Goal: Task Accomplishment & Management: Use online tool/utility

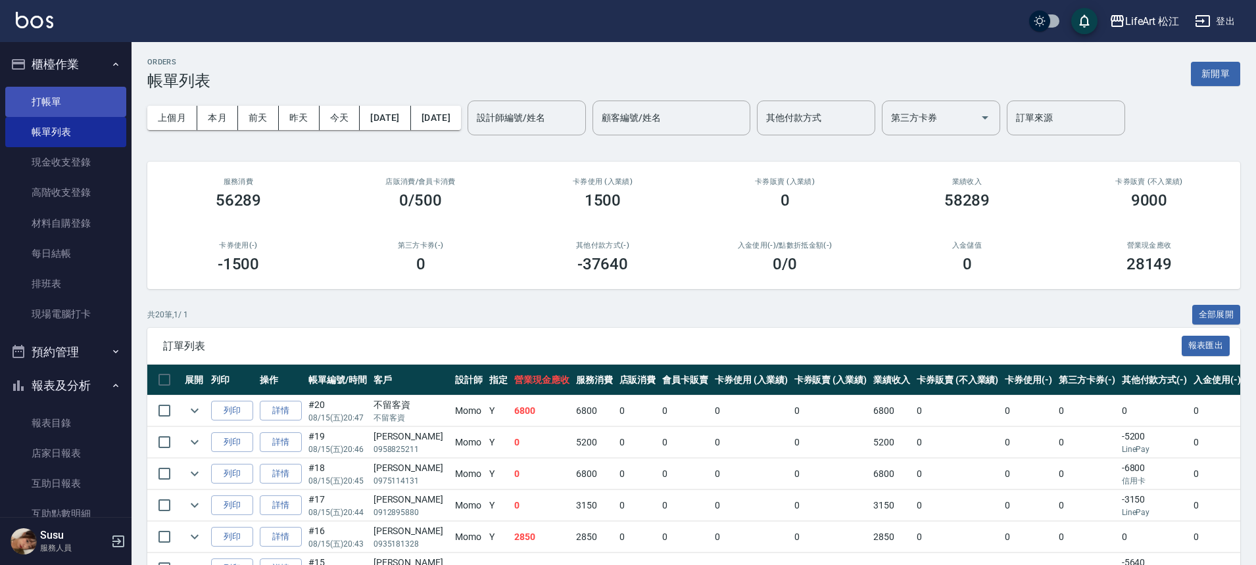
click at [108, 92] on link "打帳單" at bounding box center [65, 102] width 121 height 30
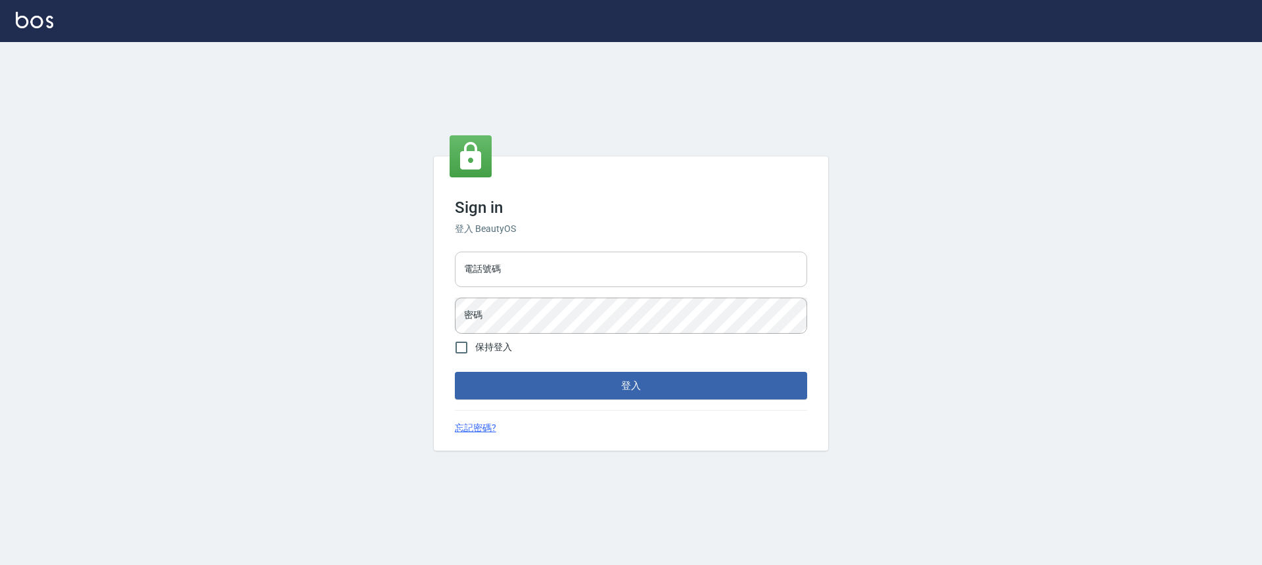
click at [685, 285] on input "電話號碼" at bounding box center [631, 269] width 352 height 35
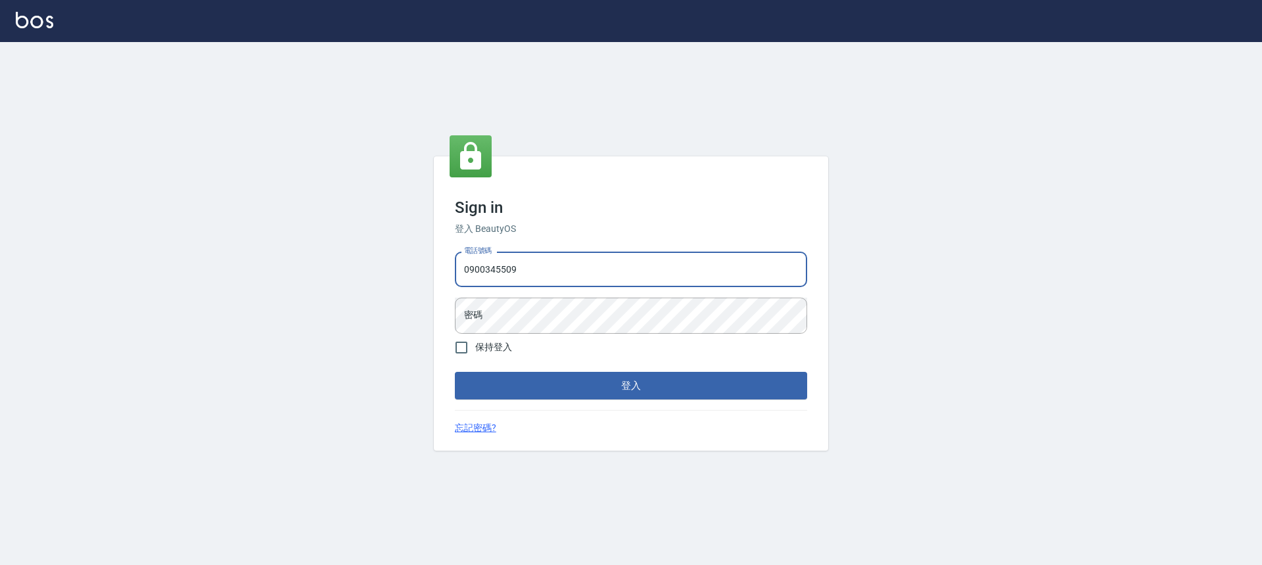
type input "0900345509"
click at [455, 372] on button "登入" at bounding box center [631, 386] width 352 height 28
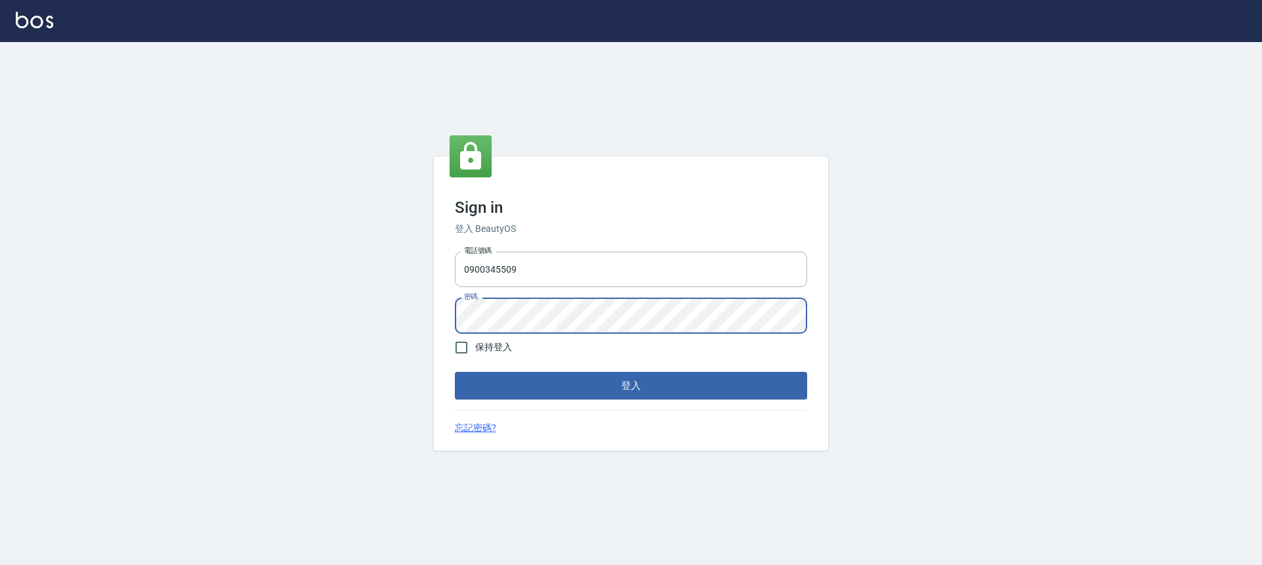
click at [436, 316] on div "Sign in 登入 BeautyOS 電話號碼 [PHONE_NUMBER] 電話號碼 密碼 密碼 保持登入 登入 忘記密碼?" at bounding box center [631, 303] width 394 height 294
click at [455, 372] on button "登入" at bounding box center [631, 386] width 352 height 28
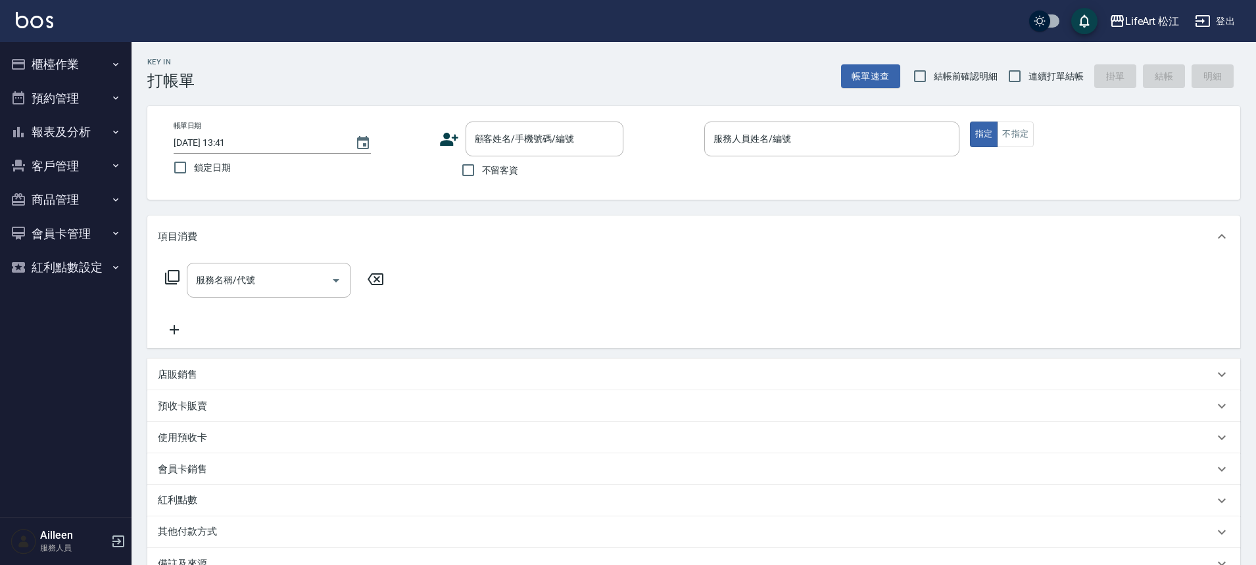
click at [452, 143] on icon at bounding box center [449, 139] width 18 height 13
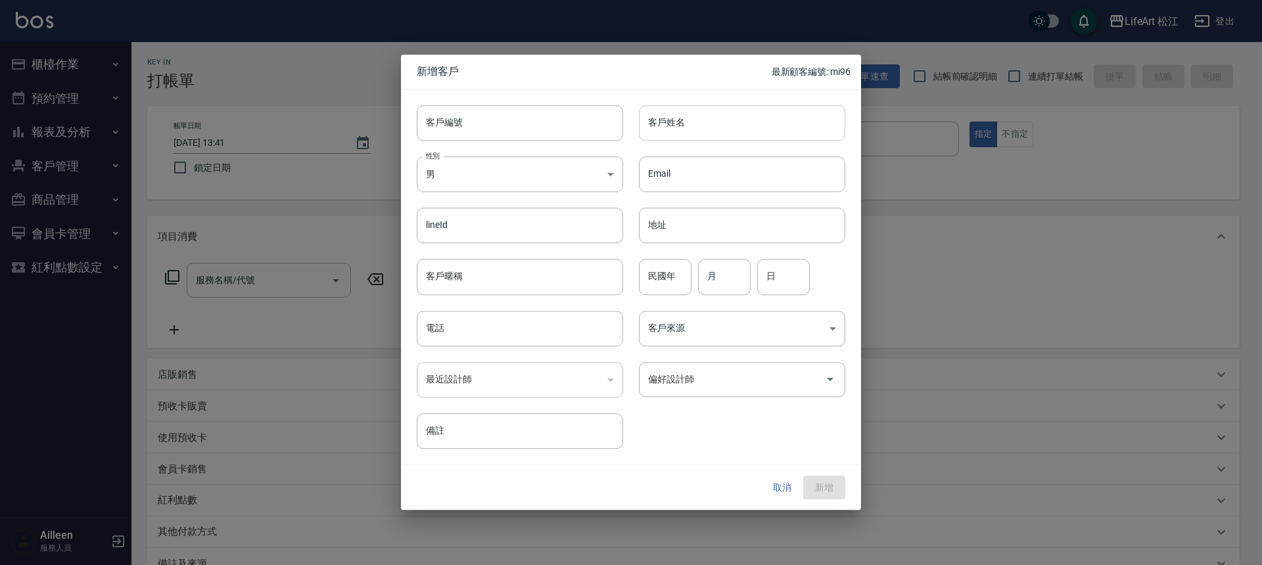
click at [684, 135] on input "客戶姓名" at bounding box center [742, 122] width 206 height 35
type input "h"
type input "ㄘ"
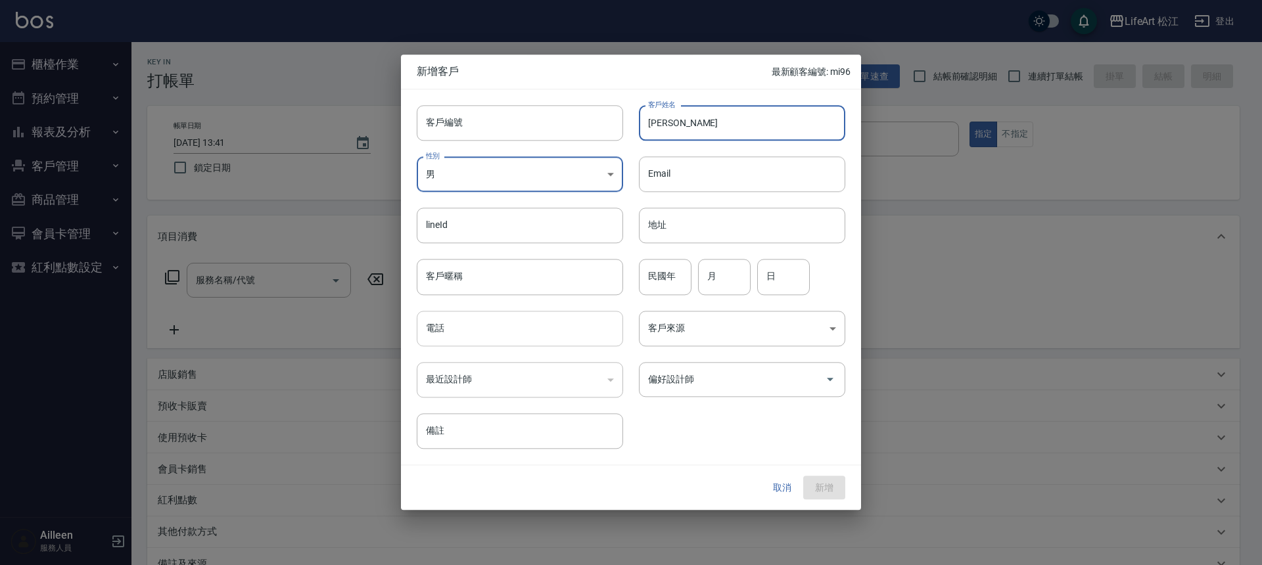
type input "[PERSON_NAME]"
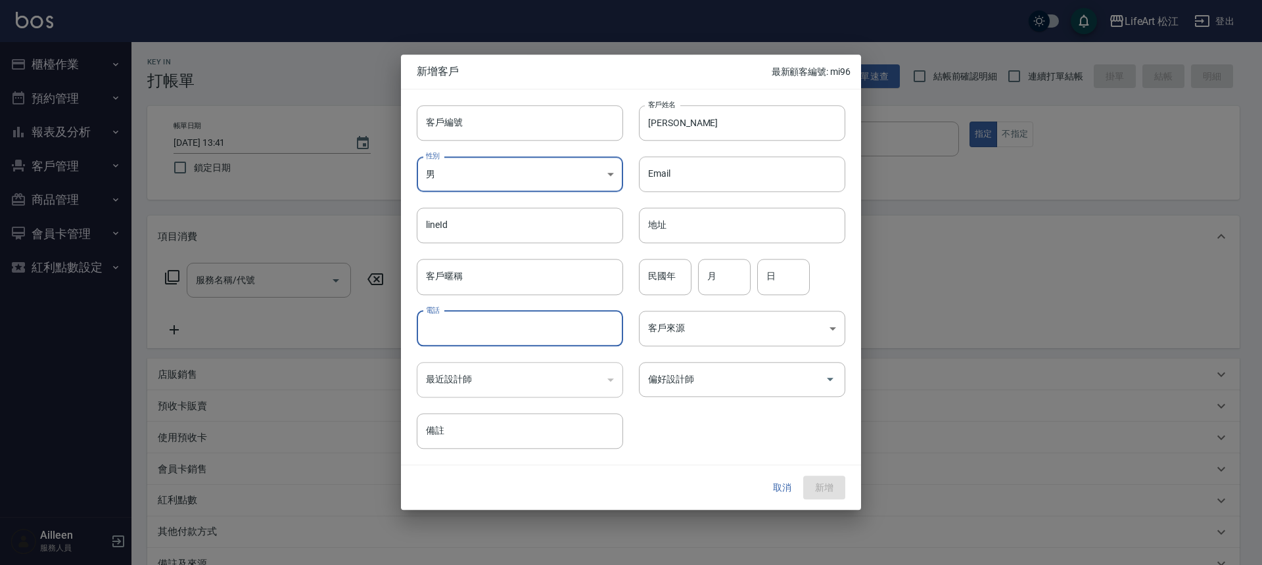
click at [495, 319] on input "電話" at bounding box center [520, 328] width 206 height 35
type input "0930612718"
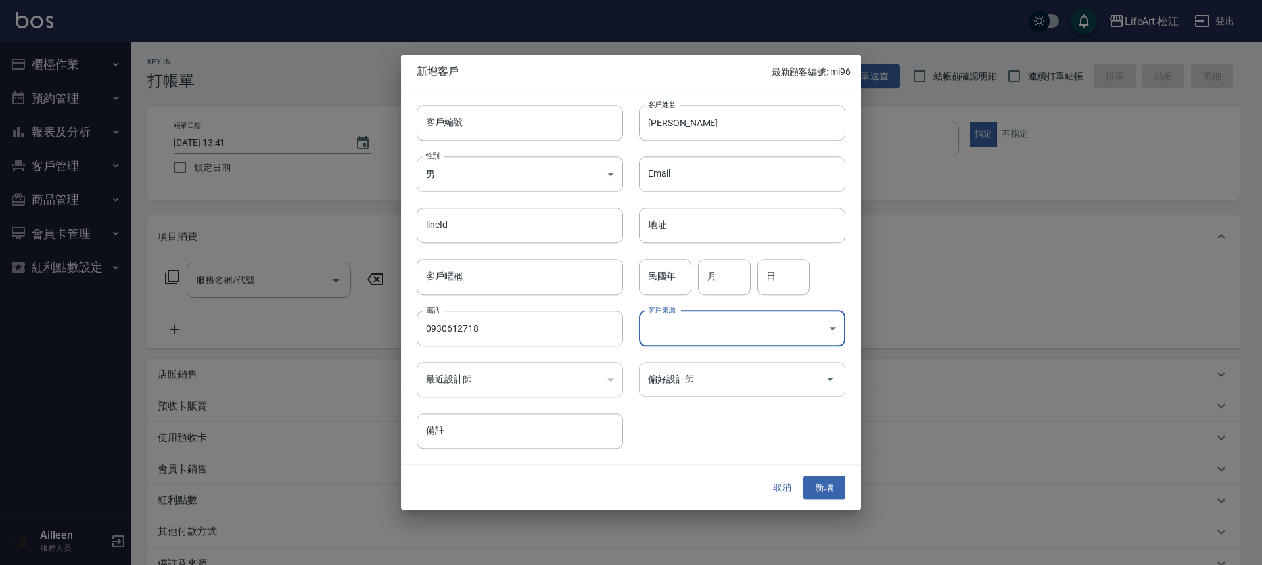
click at [786, 369] on input "偏好設計師" at bounding box center [732, 379] width 175 height 23
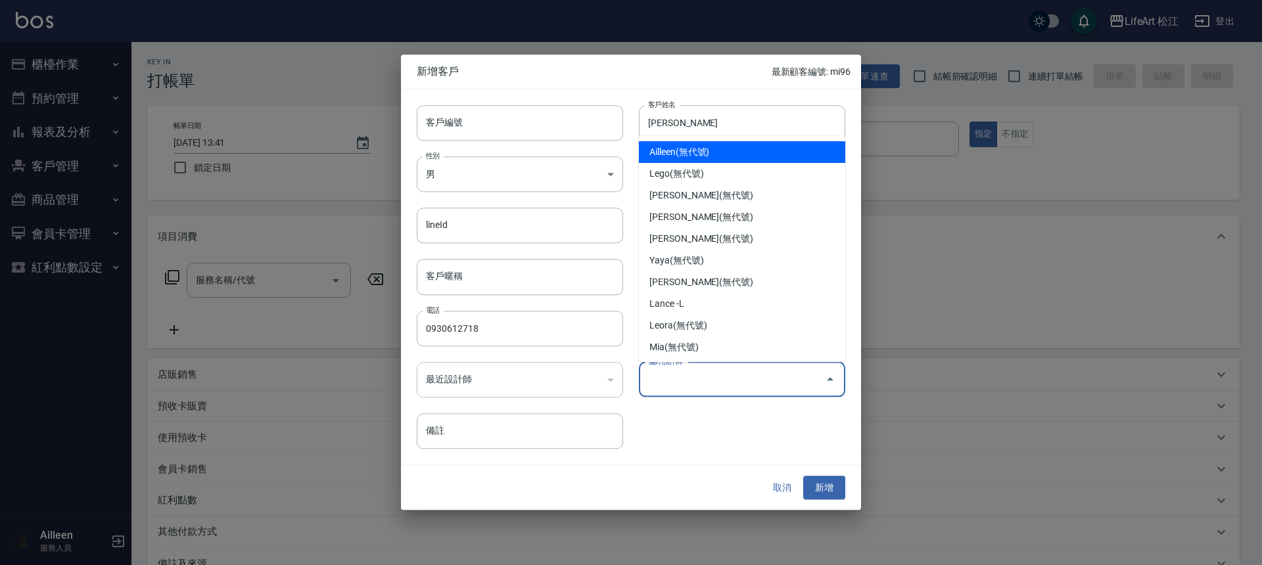
click at [744, 154] on li "Ailleen(無代號)" at bounding box center [742, 152] width 206 height 22
type input "Ailleen"
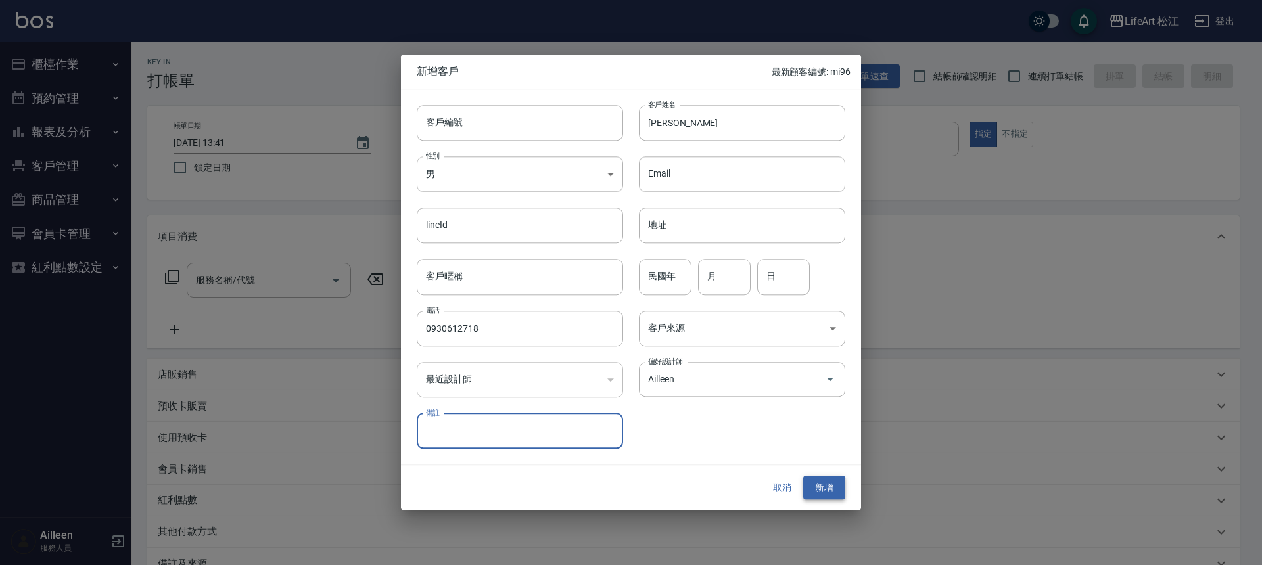
click at [843, 489] on button "新增" at bounding box center [824, 488] width 42 height 24
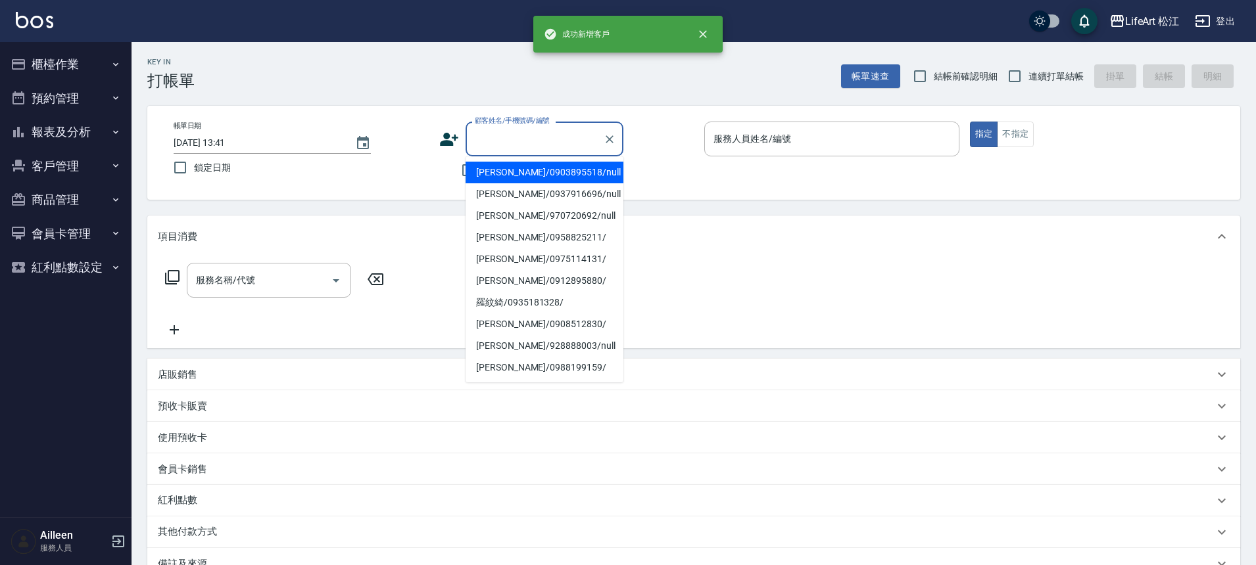
click at [497, 141] on input "顧客姓名/手機號碼/編號" at bounding box center [534, 139] width 126 height 23
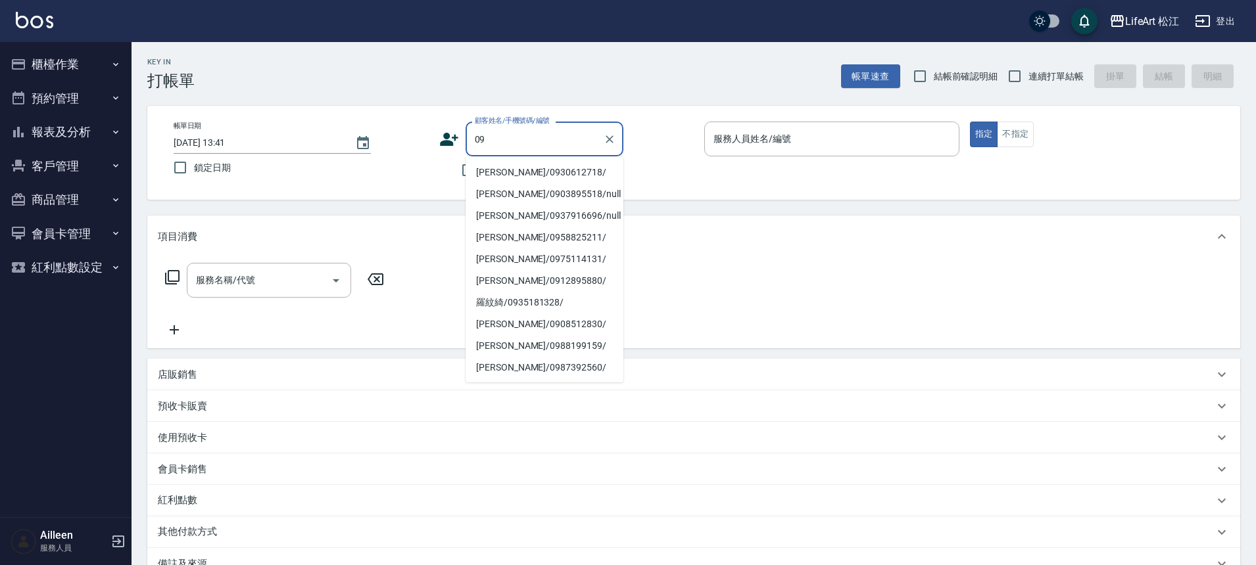
click at [501, 176] on li "[PERSON_NAME]/0930612718/" at bounding box center [544, 173] width 158 height 22
type input "09"
drag, startPoint x: 501, startPoint y: 176, endPoint x: 579, endPoint y: 149, distance: 82.7
click at [501, 176] on span "不留客資" at bounding box center [500, 171] width 37 height 14
click at [482, 176] on input "不留客資" at bounding box center [468, 170] width 28 height 28
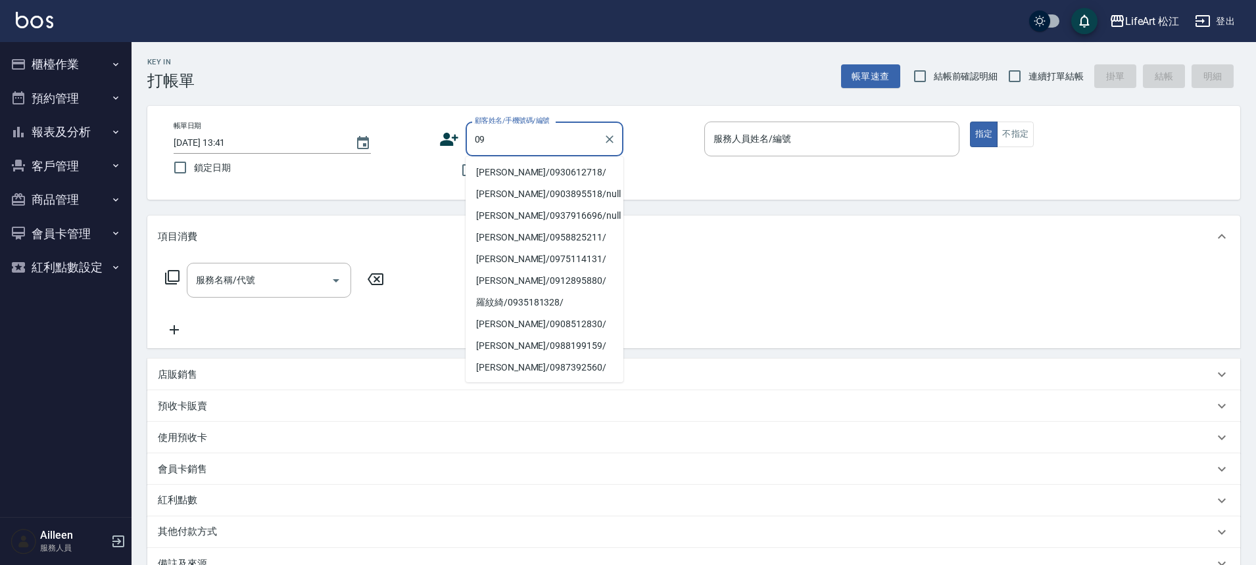
checkbox input "true"
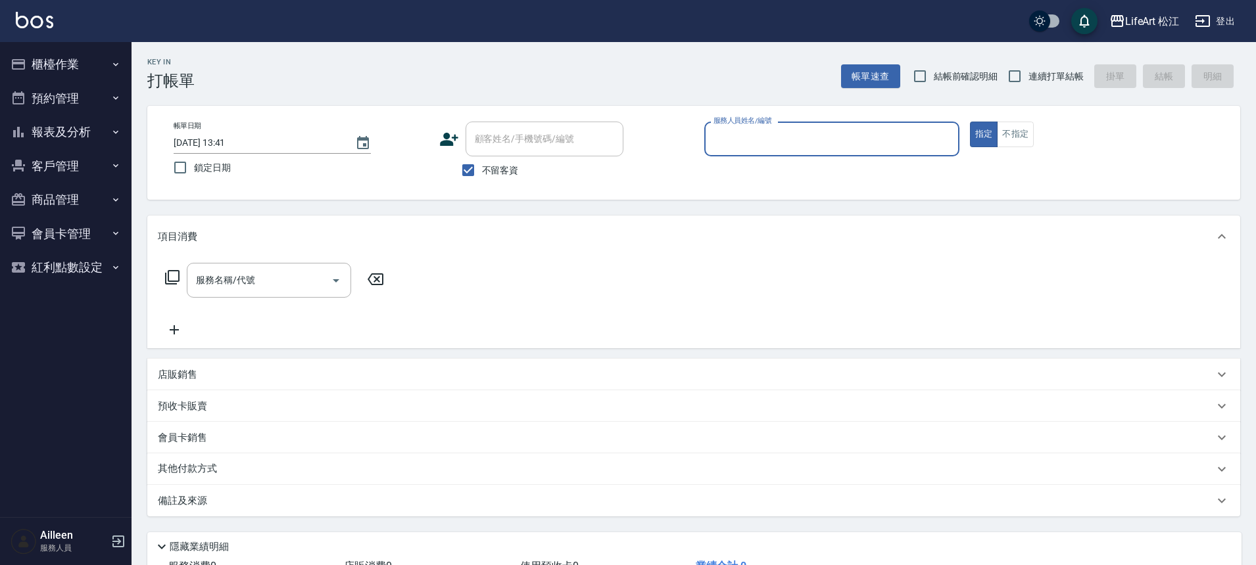
type input "Ailleen(無代號)"
click at [479, 166] on input "不留客資" at bounding box center [468, 170] width 28 height 28
checkbox input "false"
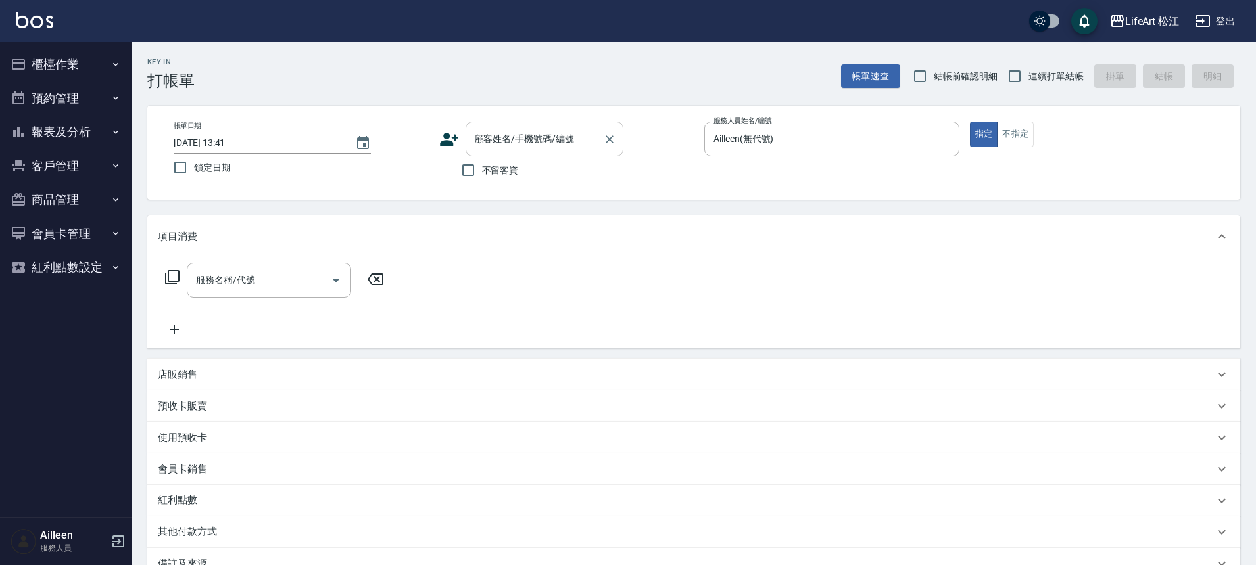
click at [488, 145] on div "顧客姓名/手機號碼/編號 顧客姓名/手機號碼/編號" at bounding box center [544, 139] width 158 height 35
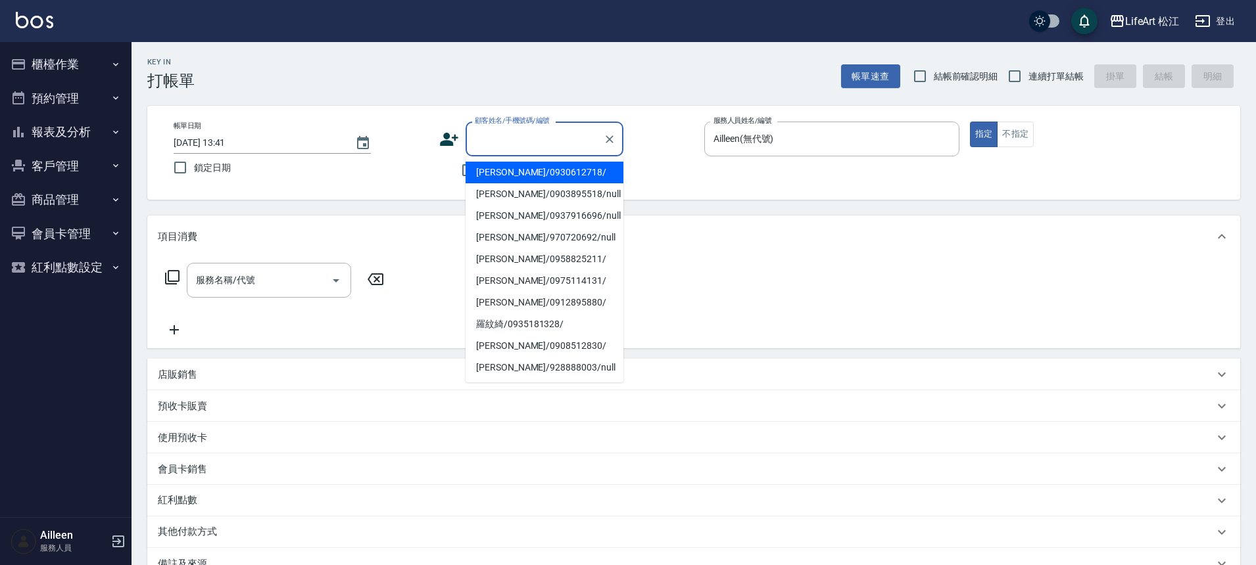
click at [490, 176] on li "[PERSON_NAME]/0930612718/" at bounding box center [544, 173] width 158 height 22
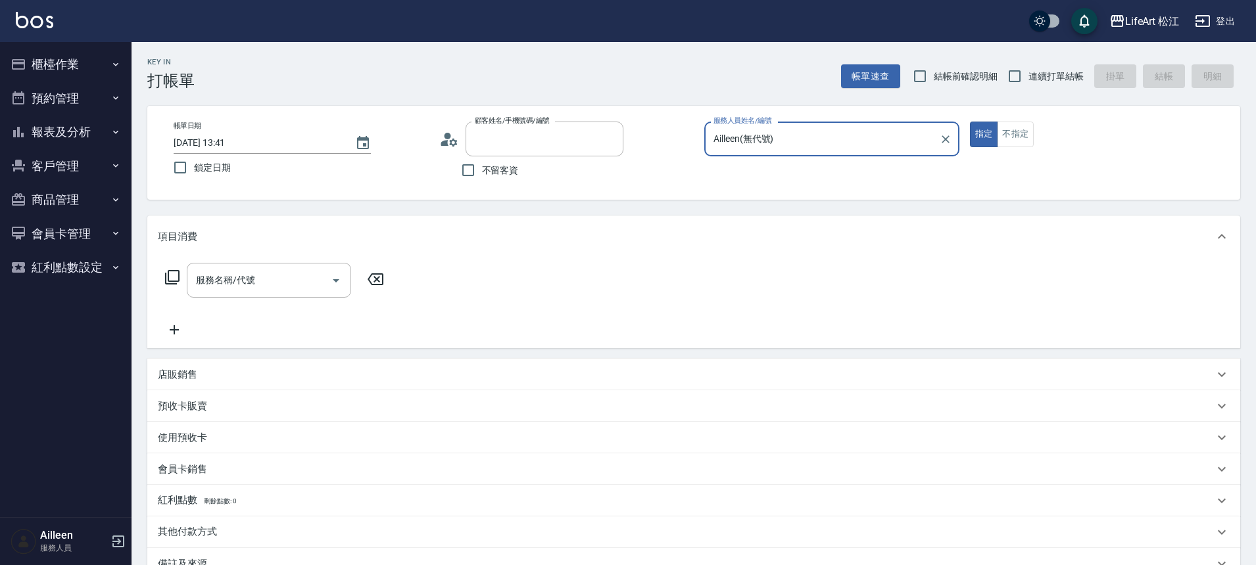
type input "[PERSON_NAME]/0930612718/"
click at [284, 291] on input "服務名稱/代號" at bounding box center [259, 280] width 133 height 23
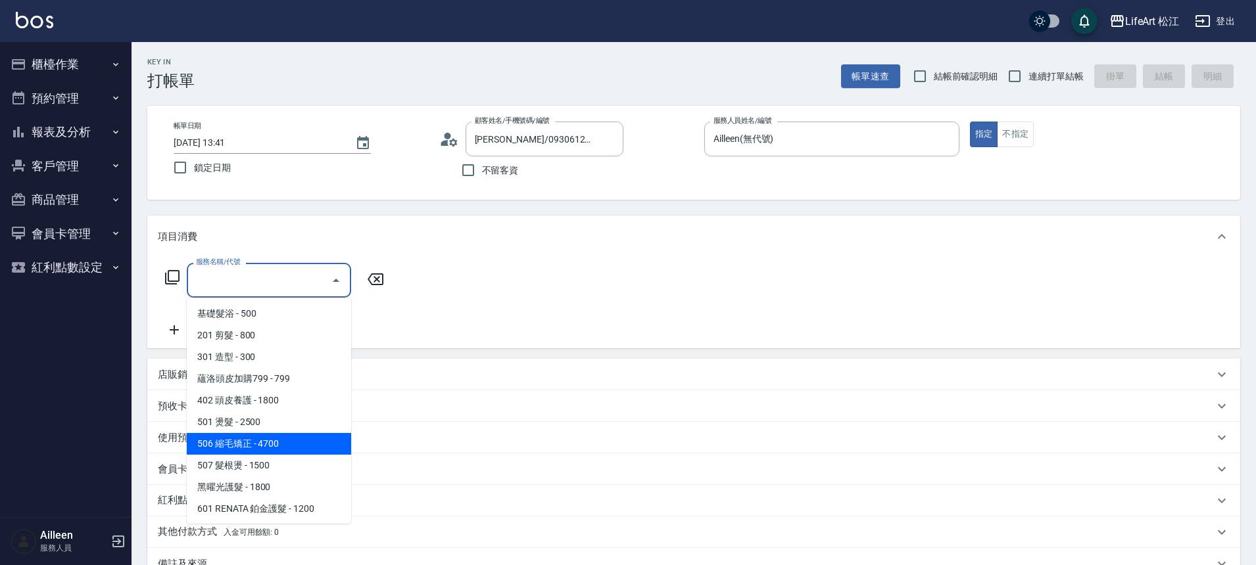
click at [279, 445] on span "506 縮毛矯正 - 4700" at bounding box center [269, 444] width 164 height 22
type input "506 縮毛矯正 (506)"
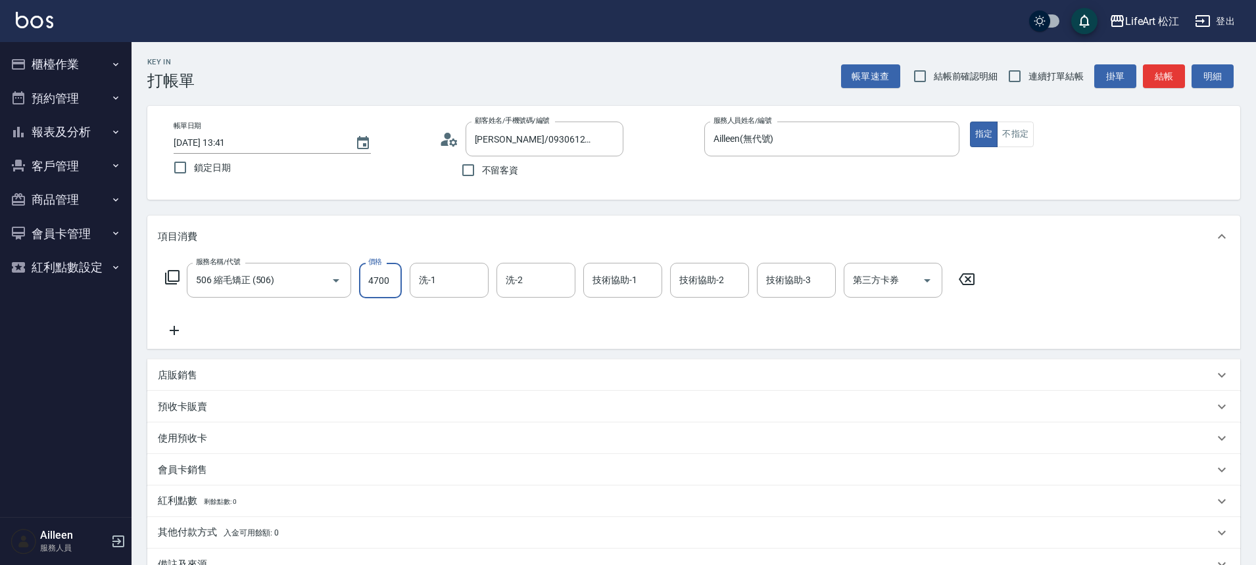
click at [387, 273] on input "4700" at bounding box center [380, 280] width 43 height 35
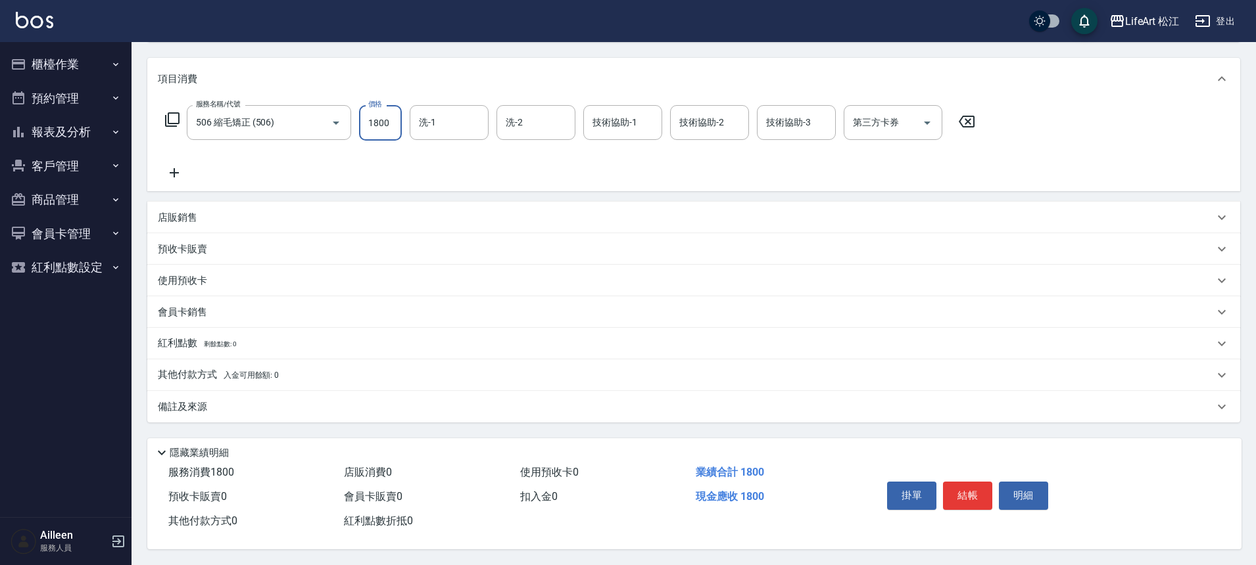
type input "1800"
click at [238, 400] on div "備註及來源" at bounding box center [686, 407] width 1056 height 14
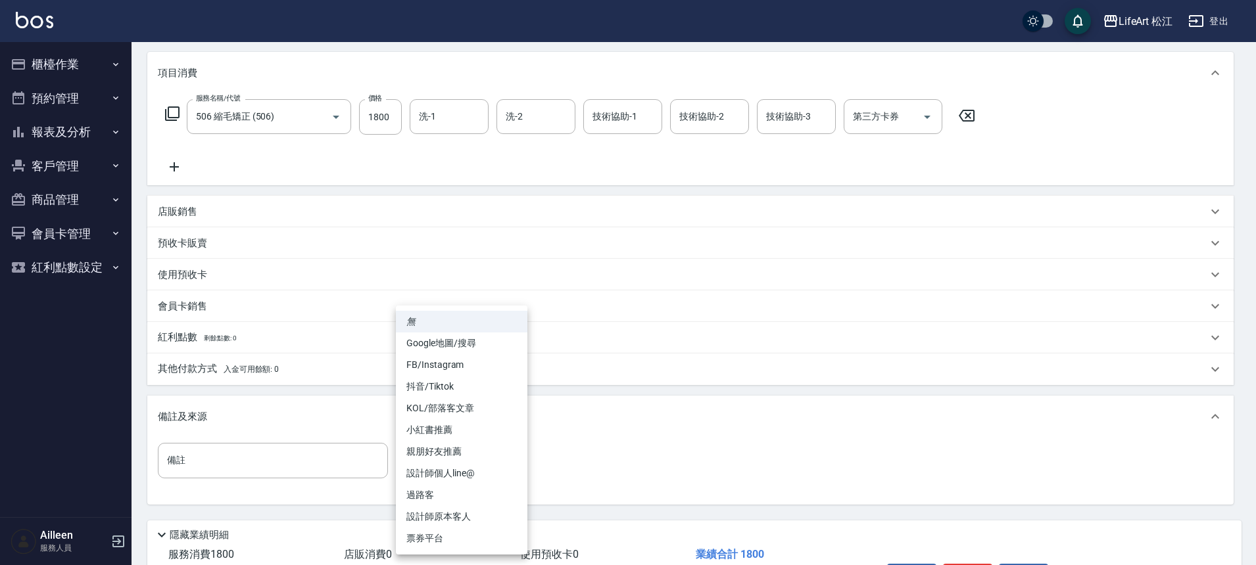
click at [417, 458] on body "LifeArt 松江 登出 櫃檯作業 打帳單 帳單列表 現金收支登錄 高階收支登錄 材料自購登錄 每日結帳 排班表 現場電腦打卡 預約管理 預約管理 單日預約…" at bounding box center [628, 241] width 1256 height 811
click at [450, 371] on li "FB/Instagram" at bounding box center [461, 365] width 131 height 22
type input "FB/Instagram"
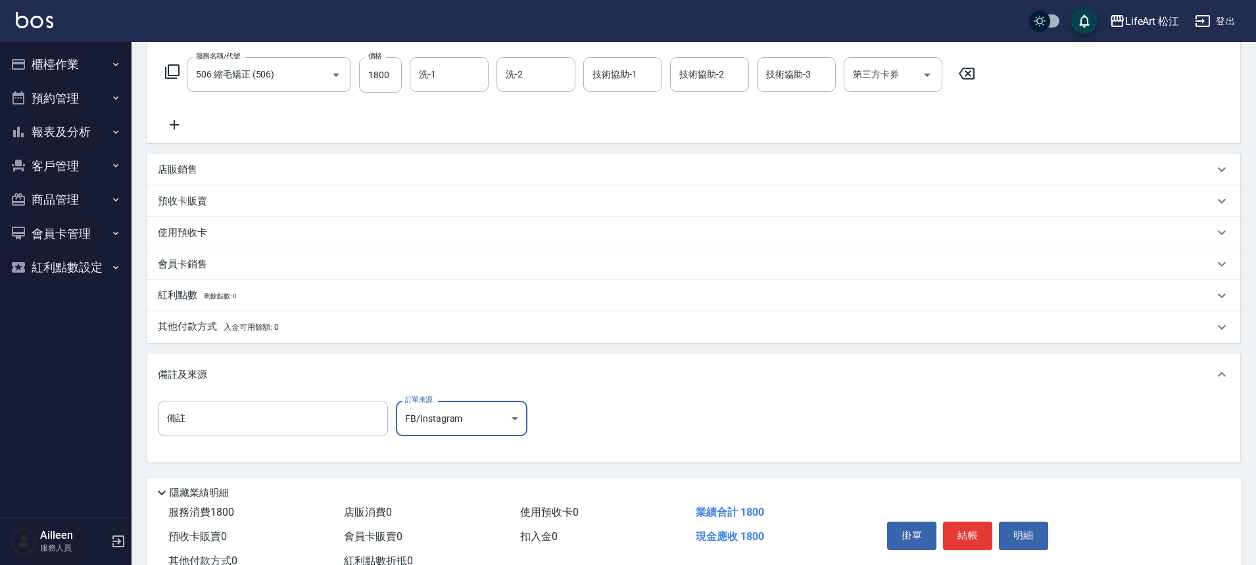
scroll to position [252, 0]
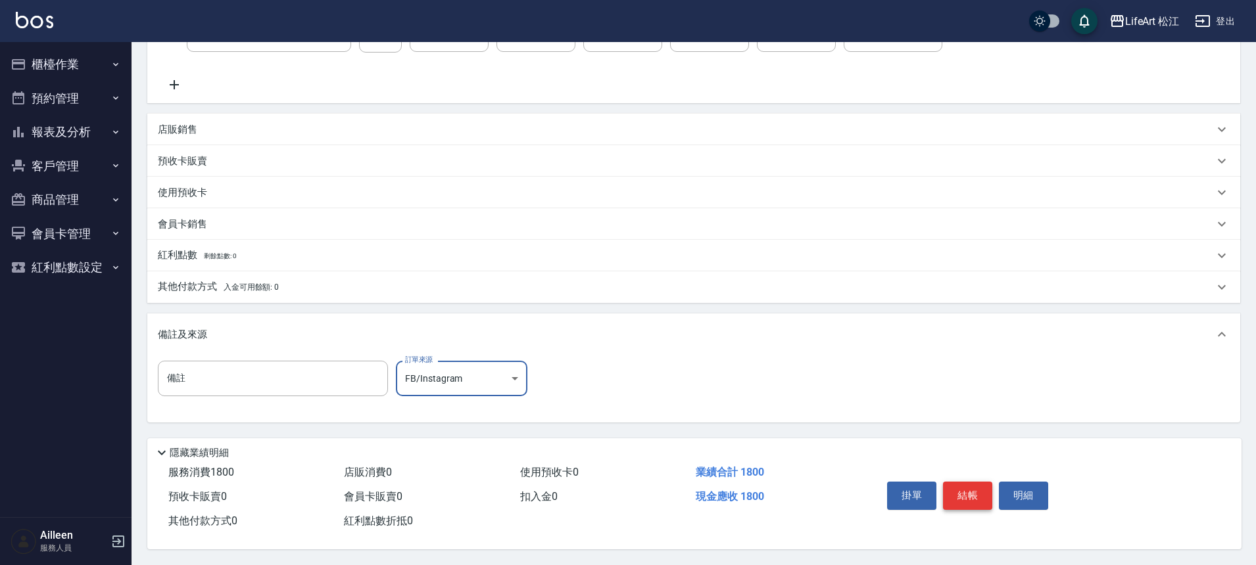
click at [973, 494] on button "結帳" at bounding box center [967, 496] width 49 height 28
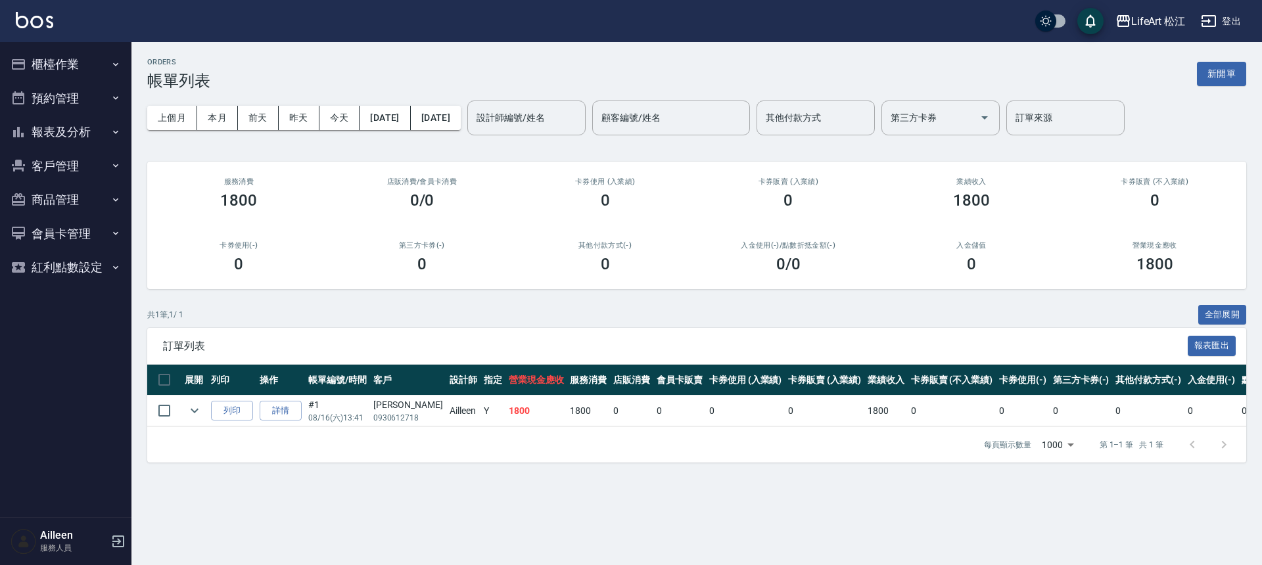
click at [50, 116] on button "報表及分析" at bounding box center [65, 132] width 121 height 34
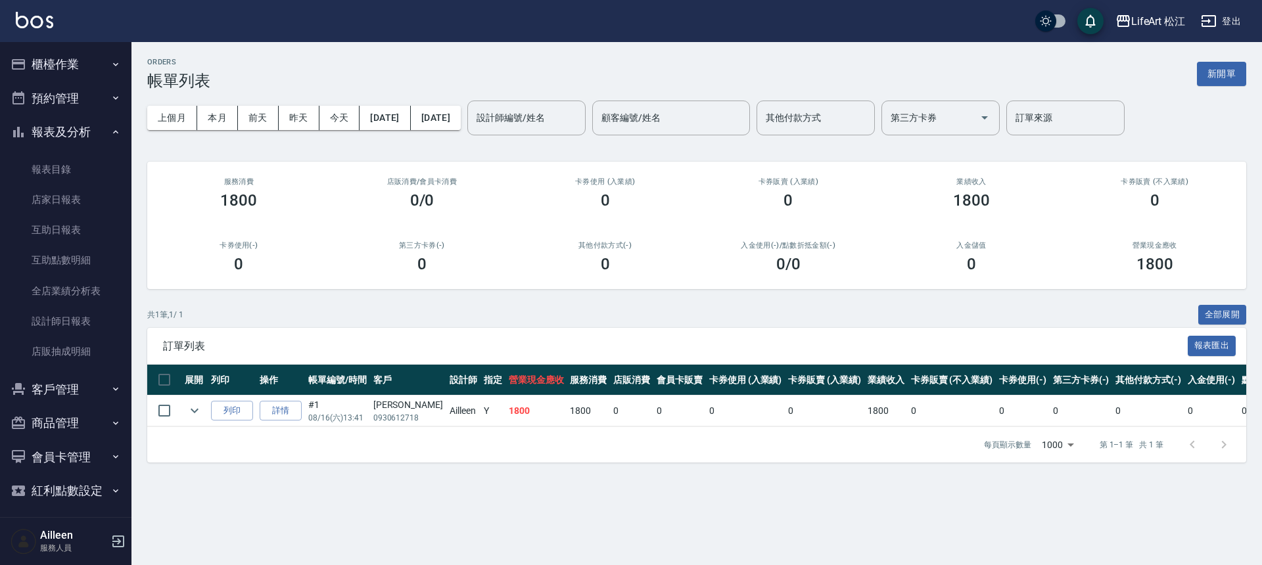
click at [50, 116] on button "報表及分析" at bounding box center [65, 132] width 121 height 34
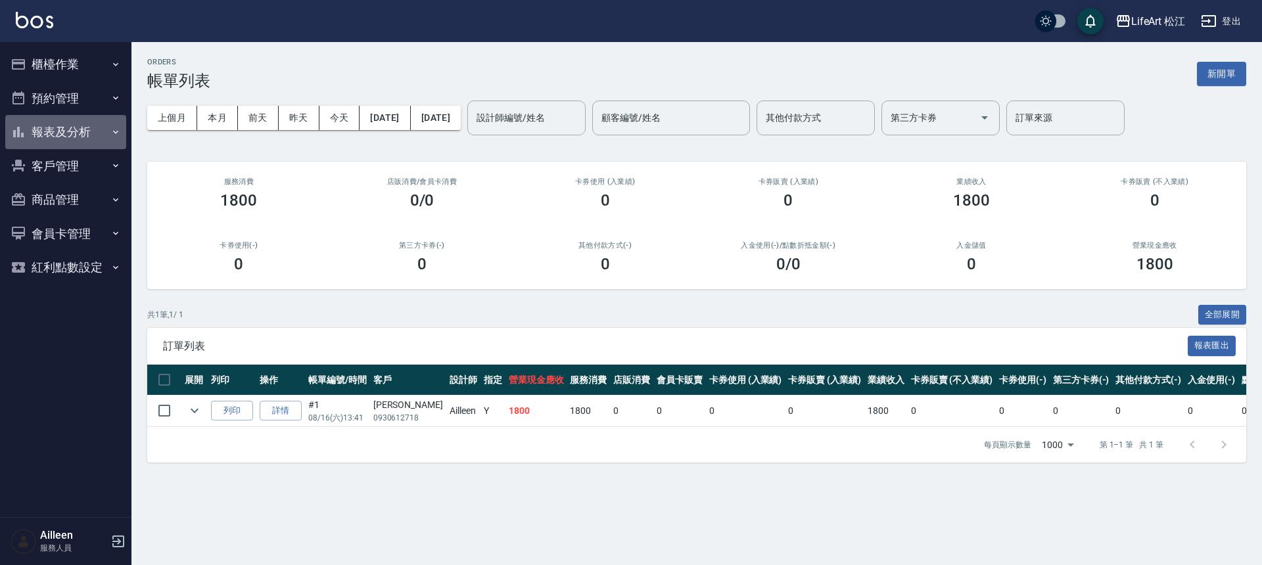
click at [32, 122] on button "報表及分析" at bounding box center [65, 132] width 121 height 34
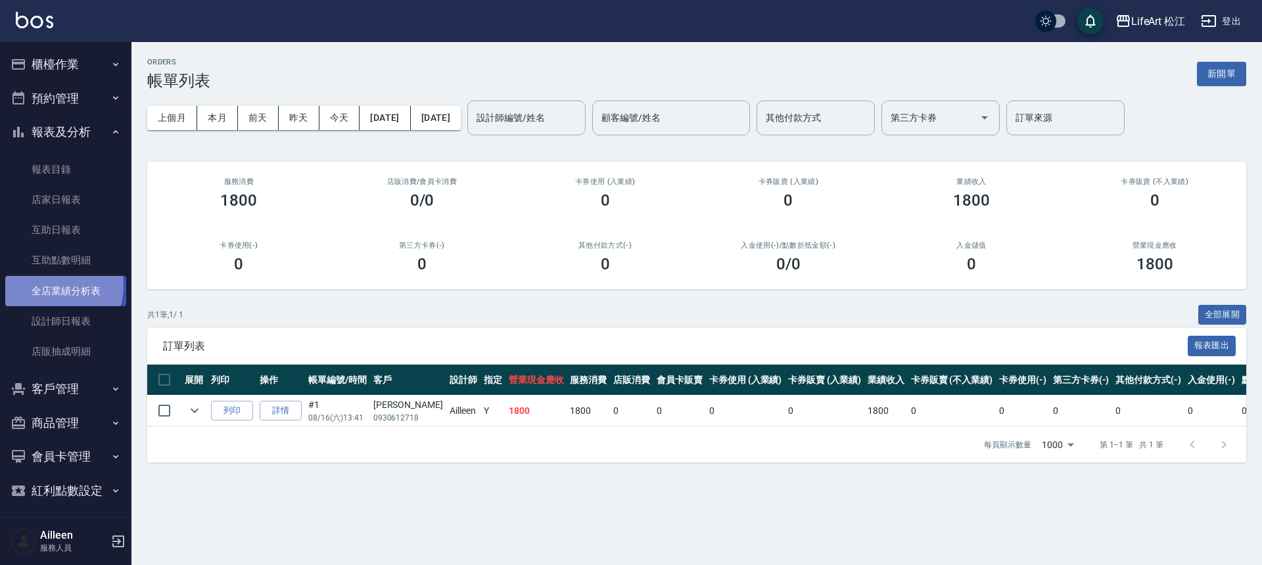
click at [48, 285] on link "全店業績分析表" at bounding box center [65, 291] width 121 height 30
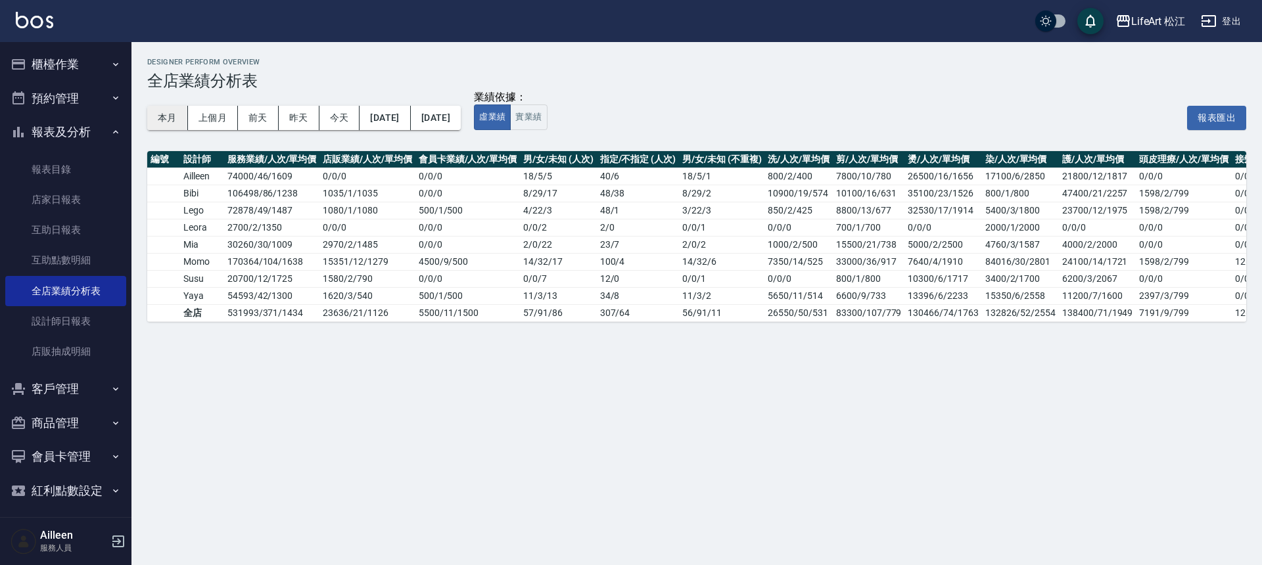
click at [174, 117] on button "本月" at bounding box center [167, 118] width 41 height 24
drag, startPoint x: 254, startPoint y: 177, endPoint x: 228, endPoint y: 176, distance: 26.3
click at [238, 176] on td "74000 / 46 / 1609" at bounding box center [271, 176] width 95 height 17
click at [195, 176] on td "Ailleen" at bounding box center [202, 176] width 44 height 17
click at [254, 181] on td "74000 / 46 / 1609" at bounding box center [271, 176] width 95 height 17
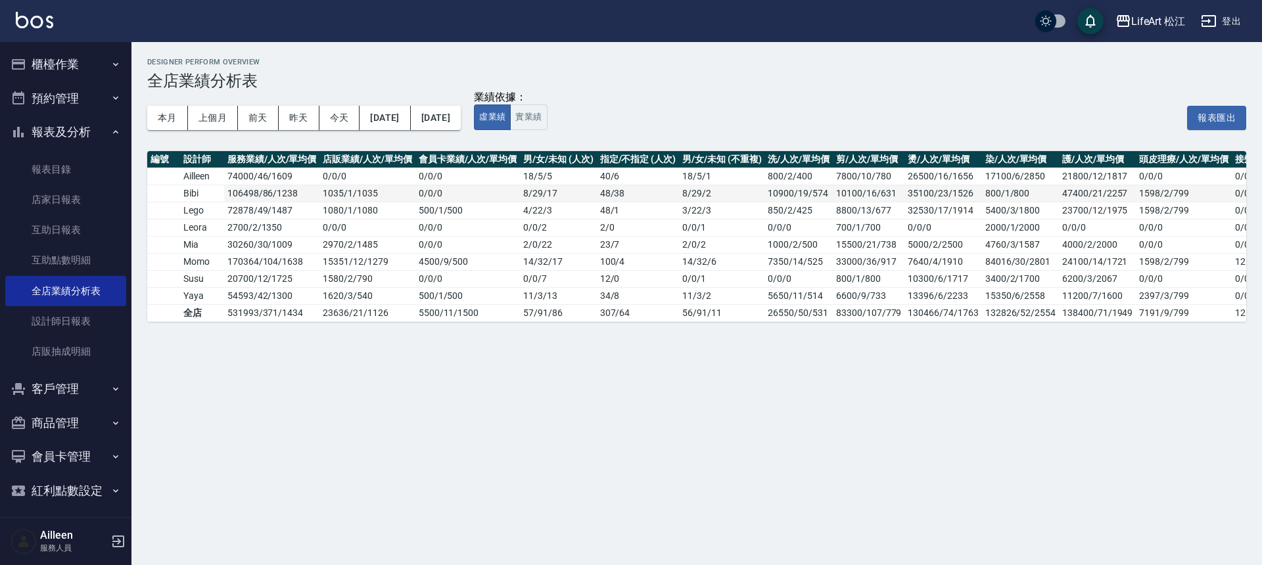
click at [259, 192] on td "106498 / 86 / 1238" at bounding box center [271, 193] width 95 height 17
click at [245, 192] on td "106498 / 86 / 1238" at bounding box center [271, 193] width 95 height 17
drag, startPoint x: 232, startPoint y: 192, endPoint x: 220, endPoint y: 193, distance: 11.9
click at [222, 193] on tr "Bibi 106498 / 86 / 1238 1035 / 1 / 1035 0 / 0 / 0 8 / 29 / 17 48 / 38 8 / 29 / …" at bounding box center [766, 193] width 1239 height 17
click at [220, 193] on td "Bibi" at bounding box center [202, 193] width 44 height 17
